Goal: Transaction & Acquisition: Purchase product/service

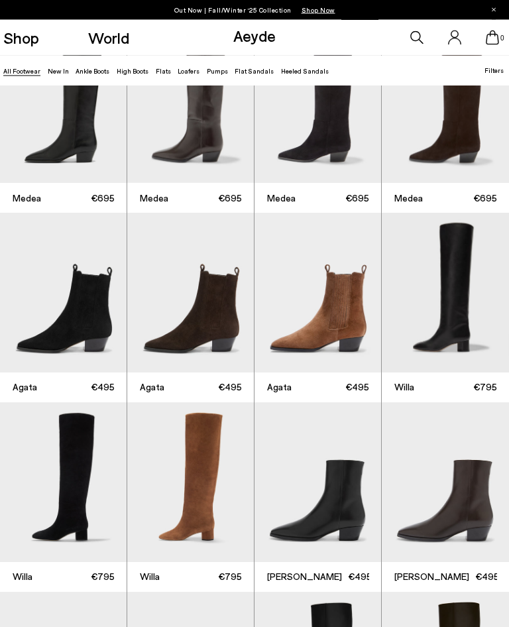
scroll to position [65, 0]
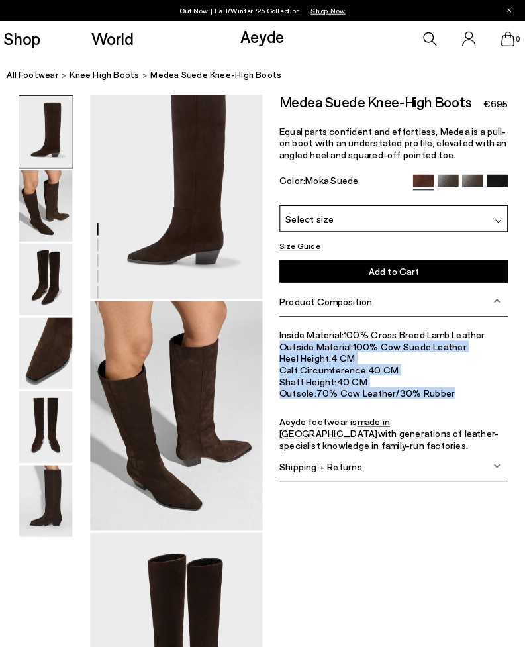
scroll to position [27, 1]
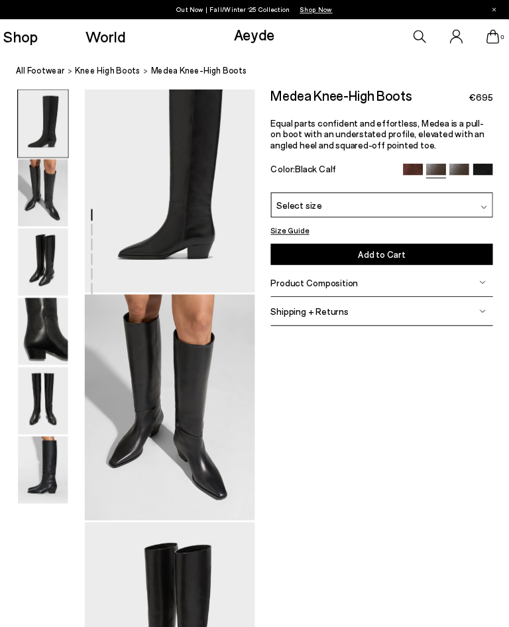
scroll to position [22, 9]
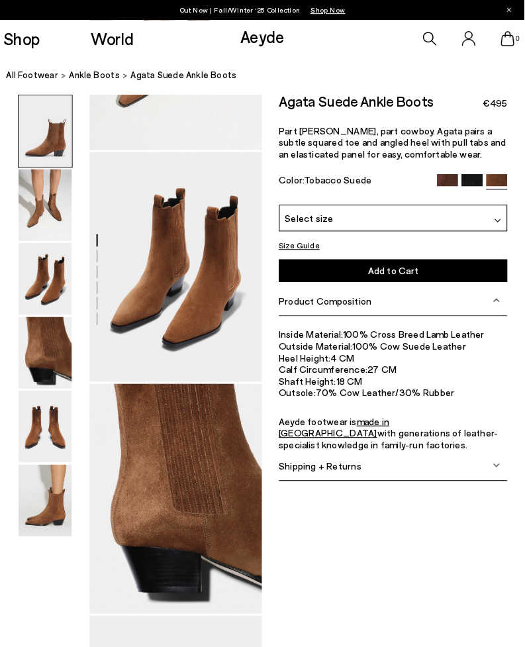
scroll to position [2, 0]
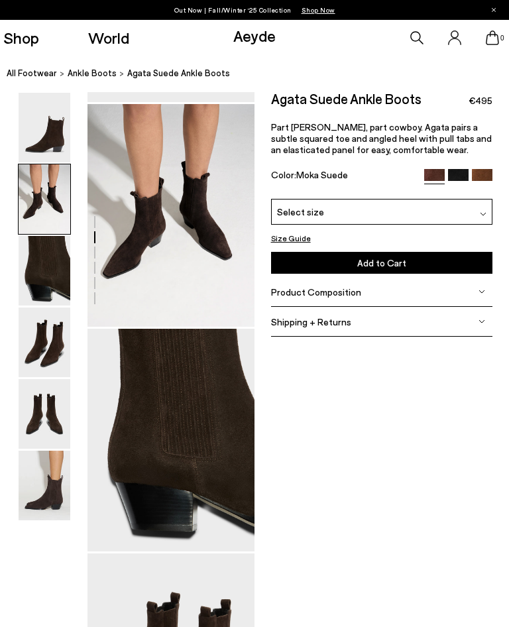
scroll to position [146, 0]
